Goal: Use online tool/utility: Utilize a website feature to perform a specific function

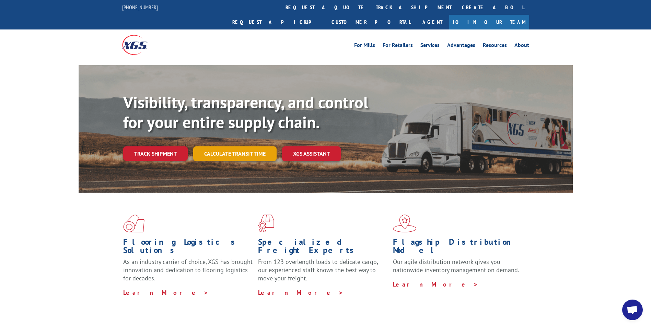
click at [233, 146] on link "Calculate transit time" at bounding box center [234, 153] width 83 height 15
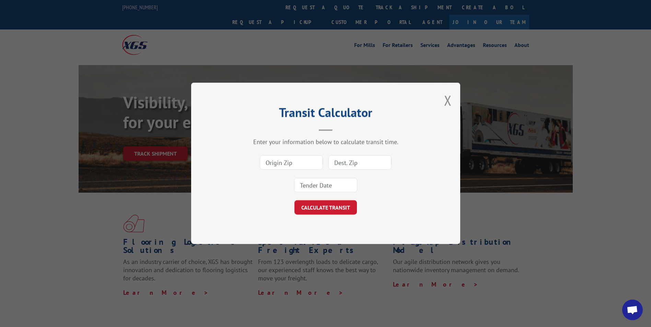
click at [294, 164] on input at bounding box center [291, 163] width 63 height 14
type input "30721"
type input "94080"
type input "[DATE]"
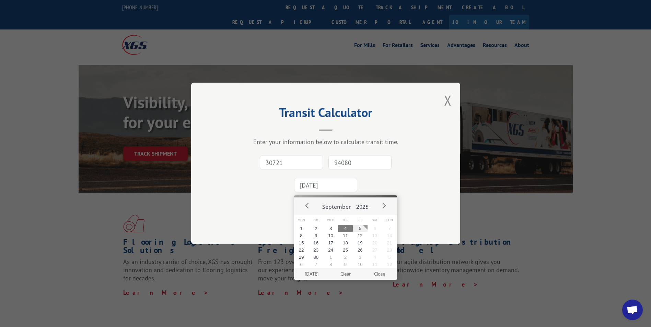
click at [356, 161] on input "94080" at bounding box center [359, 163] width 63 height 14
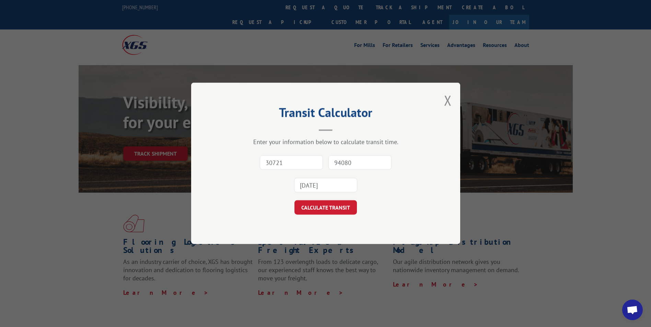
click at [356, 161] on input "94080" at bounding box center [359, 163] width 63 height 14
type input "68504"
click at [323, 209] on button "CALCULATE TRANSIT" at bounding box center [325, 208] width 62 height 14
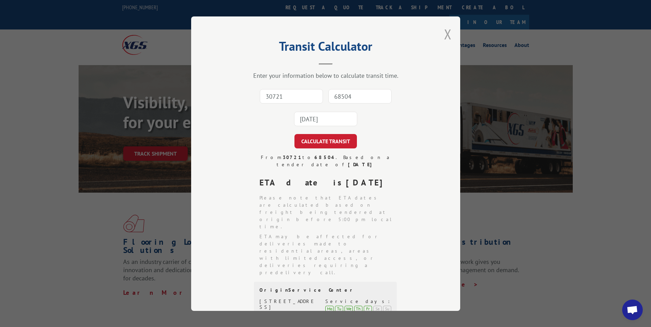
click at [446, 36] on button "Close modal" at bounding box center [448, 34] width 8 height 18
